Goal: Transaction & Acquisition: Purchase product/service

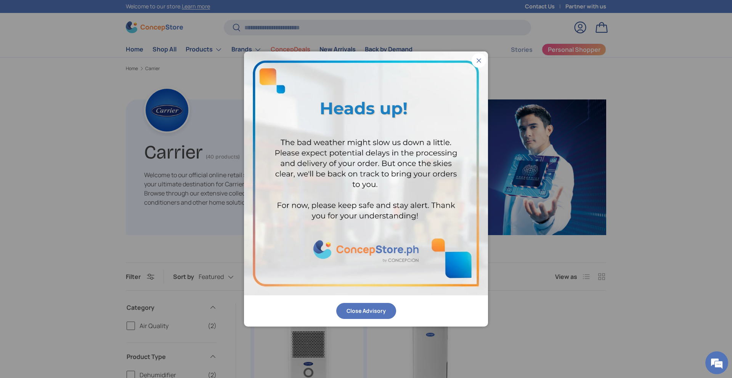
click at [378, 310] on button "Close Advisory" at bounding box center [366, 311] width 60 height 16
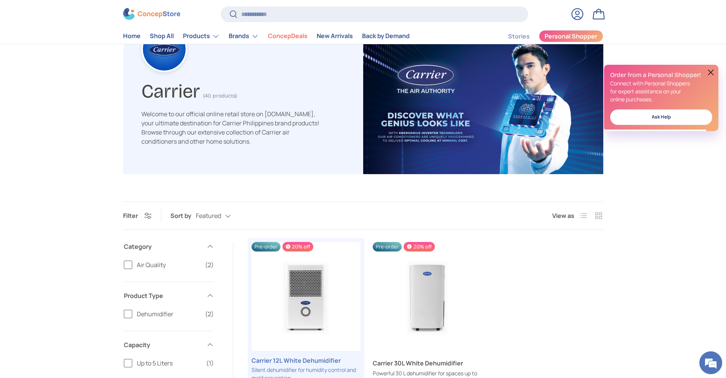
scroll to position [238, 0]
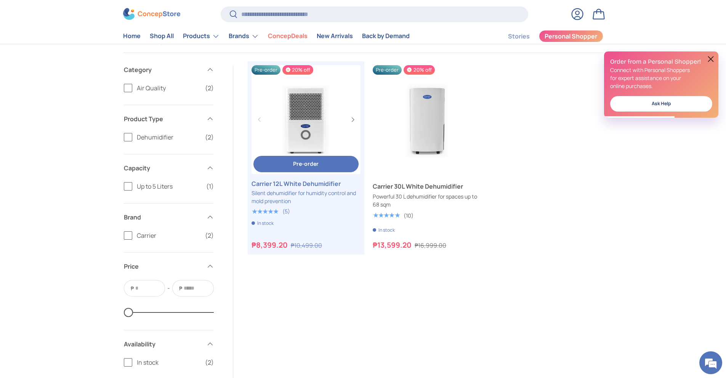
click at [318, 118] on link "Carrier 12L White Dehumidifier" at bounding box center [306, 119] width 109 height 109
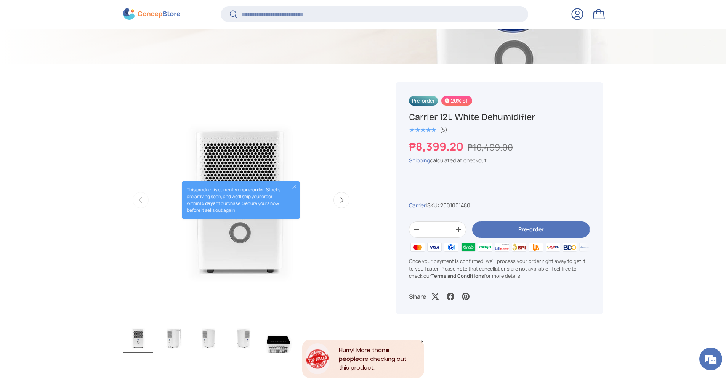
scroll to position [239, 0]
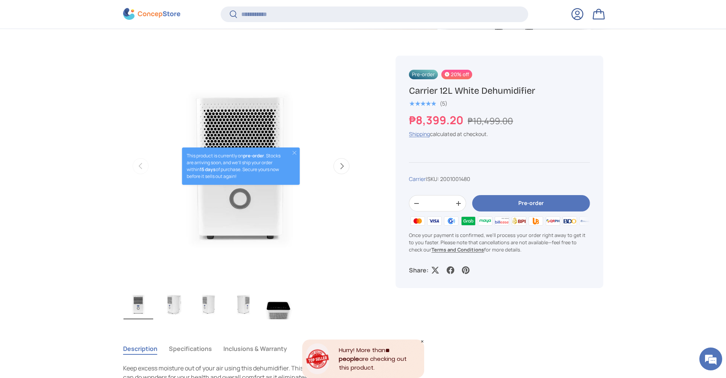
click at [529, 203] on button "Pre-order" at bounding box center [530, 204] width 117 height 16
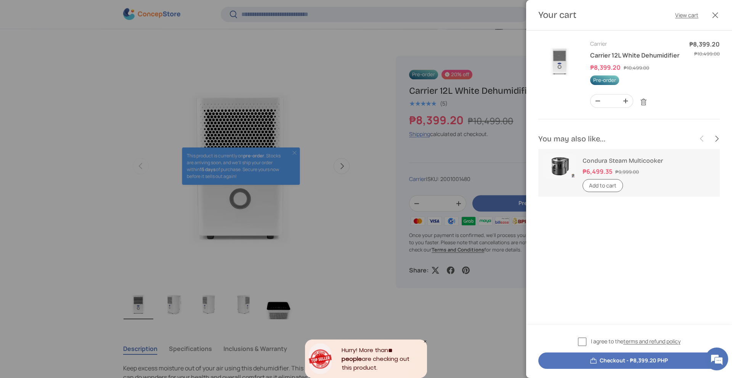
scroll to position [0, 0]
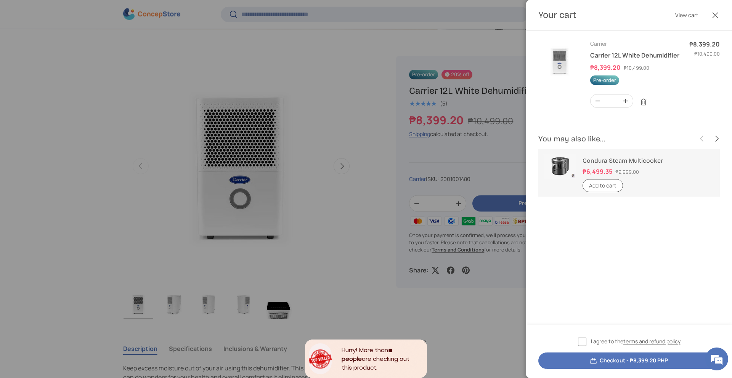
click at [719, 13] on button "Close" at bounding box center [715, 15] width 17 height 17
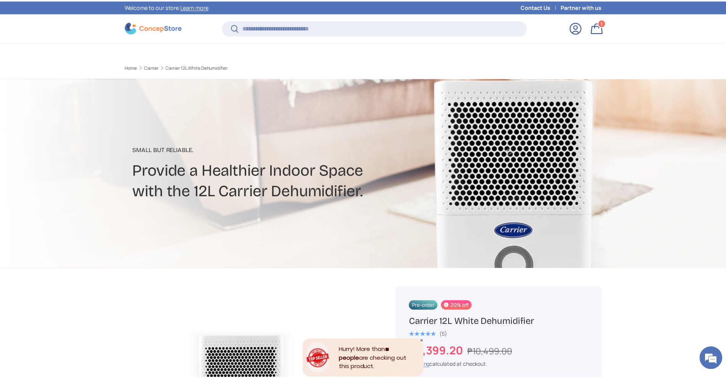
scroll to position [239, 0]
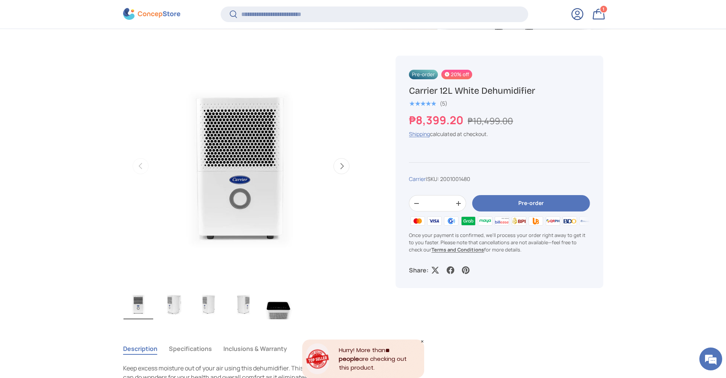
click at [580, 204] on button "Pre-order" at bounding box center [530, 204] width 117 height 16
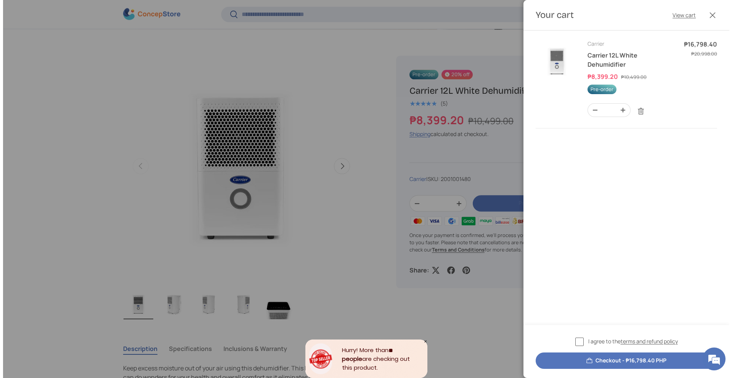
scroll to position [0, 0]
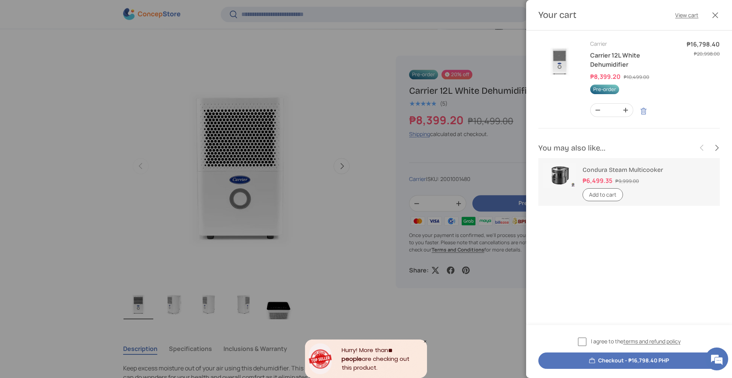
drag, startPoint x: 611, startPoint y: 362, endPoint x: 649, endPoint y: 108, distance: 257.0
click at [650, 108] on cart-drawer "Your cart View cart Close Product Price Quantity Carrier Carrier 12L White Dehu…" at bounding box center [629, 189] width 206 height 378
click at [602, 108] on button "-" at bounding box center [597, 110] width 14 height 13
type input "*"
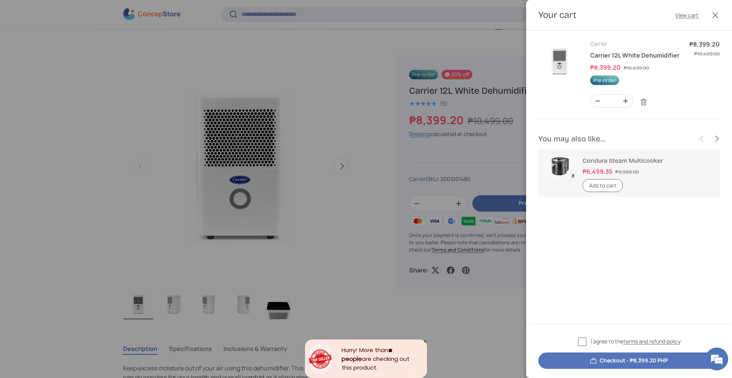
click at [625, 359] on button "Checkout - ₱8,399.20 PHP" at bounding box center [628, 361] width 181 height 16
click at [579, 339] on label "I agree to the terms and refund policy" at bounding box center [629, 341] width 103 height 9
click at [585, 357] on button "Checkout - ₱8,399.20 PHP" at bounding box center [628, 361] width 181 height 16
